Goal: Task Accomplishment & Management: Use online tool/utility

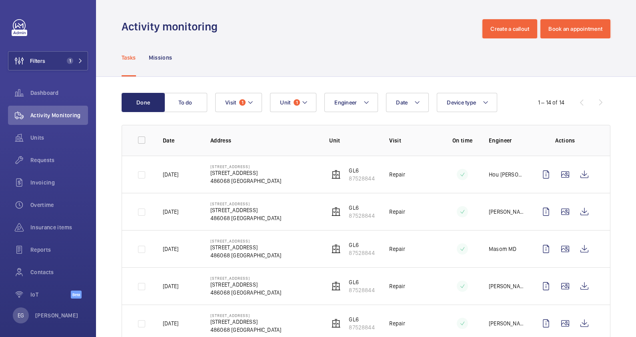
scroll to position [356, 0]
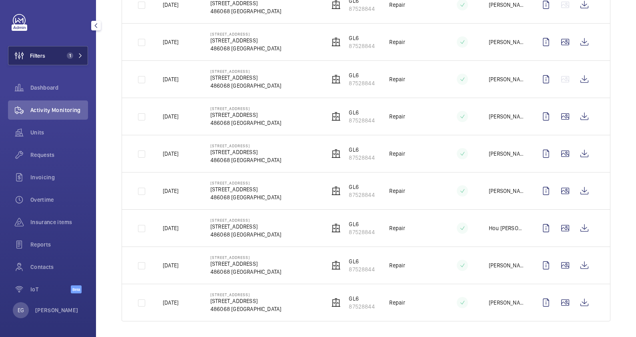
click at [67, 56] on span "1" at bounding box center [70, 55] width 6 height 6
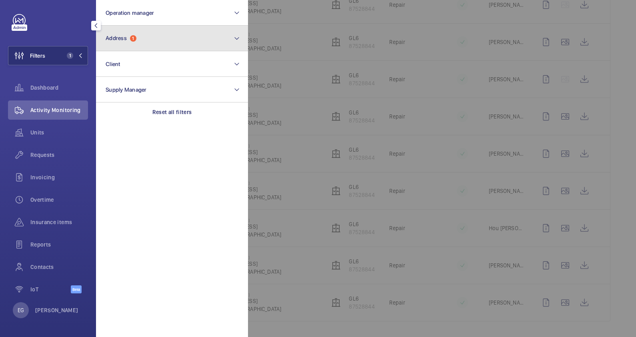
click at [145, 34] on button "Address 1" at bounding box center [172, 39] width 152 height 26
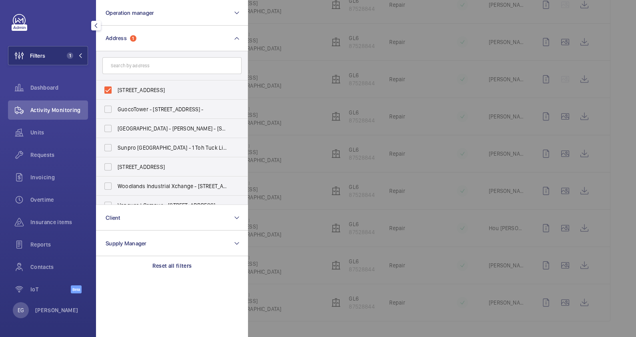
click at [142, 90] on span "[STREET_ADDRESS]" at bounding box center [173, 90] width 110 height 8
click at [116, 90] on input "[STREET_ADDRESS]" at bounding box center [108, 90] width 16 height 16
checkbox input "false"
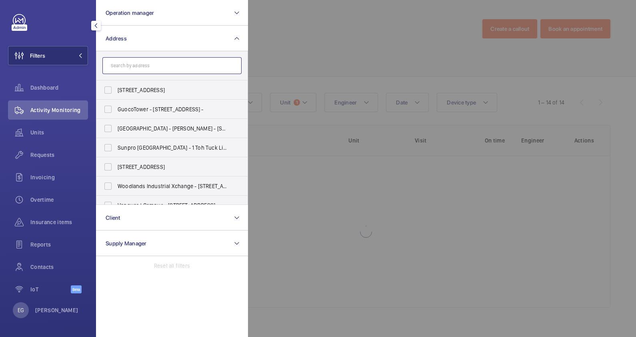
click at [158, 62] on input "text" at bounding box center [171, 65] width 139 height 17
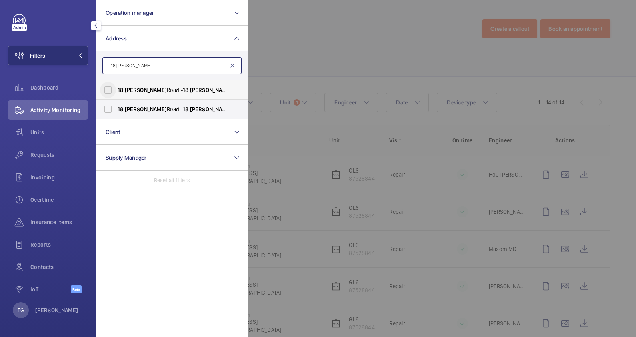
type input "18 [PERSON_NAME]"
click at [109, 90] on input "[STREET_ADDRESS][PERSON_NAME][PERSON_NAME]" at bounding box center [108, 90] width 16 height 16
checkbox input "true"
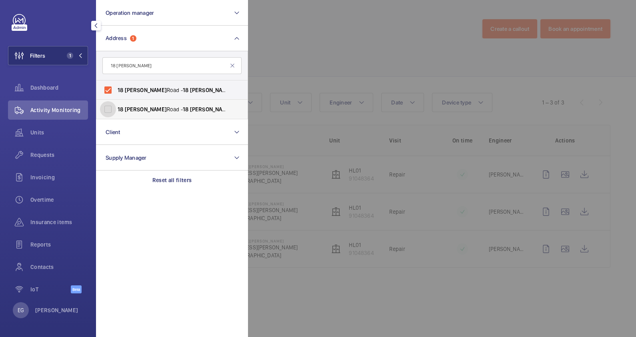
click at [108, 108] on input "[STREET_ADDRESS][PERSON_NAME][PERSON_NAME]" at bounding box center [108, 109] width 16 height 16
checkbox input "true"
click at [352, 14] on div at bounding box center [566, 168] width 636 height 337
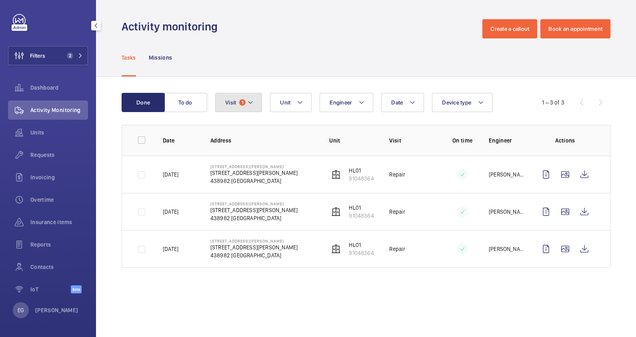
click at [252, 106] on mat-icon at bounding box center [250, 103] width 6 height 10
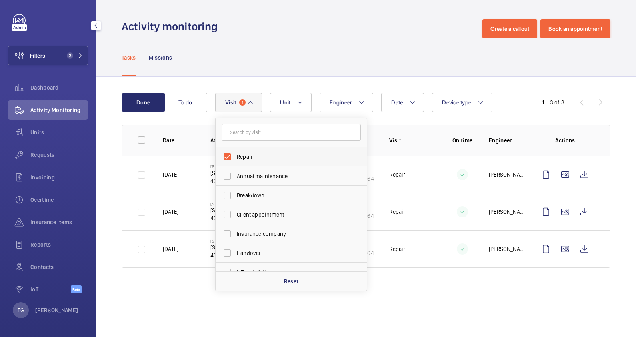
click at [240, 160] on span "Repair" at bounding box center [292, 157] width 110 height 8
click at [235, 160] on input "Repair" at bounding box center [227, 157] width 16 height 16
checkbox input "false"
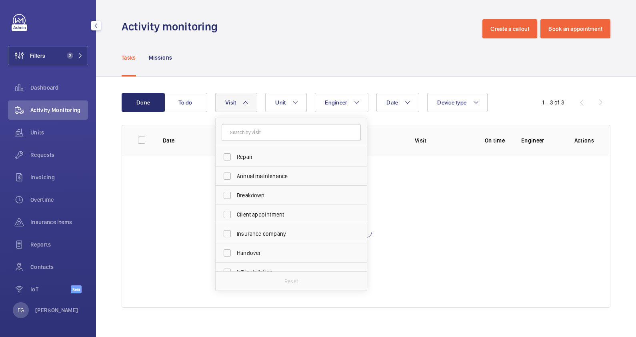
click at [309, 44] on div "Tasks Missions" at bounding box center [366, 57] width 489 height 38
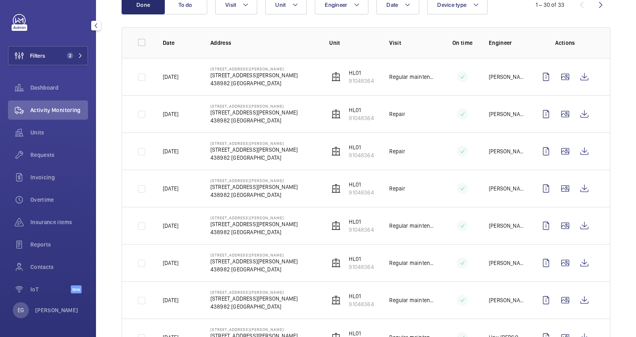
scroll to position [99, 0]
